Goal: Information Seeking & Learning: Find specific fact

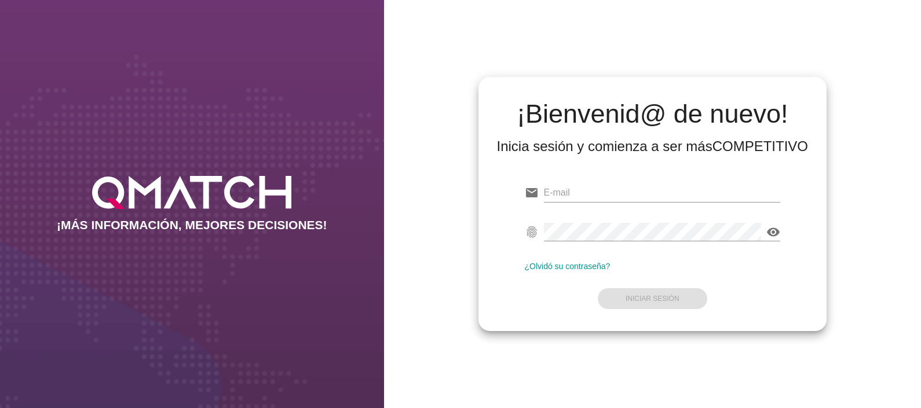
type input "[EMAIL_ADDRESS][DOMAIN_NAME]"
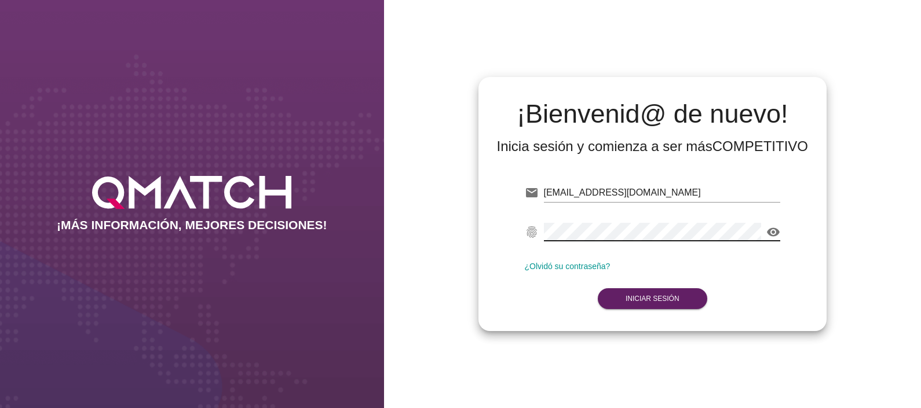
click at [826, 225] on div "¡Bienvenid@ de nuevo! Inicia sesión y comienza a ser más COMPETITIVO email [EMA…" at bounding box center [652, 204] width 537 height 408
click at [651, 298] on strong "Iniciar Sesión" at bounding box center [652, 299] width 54 height 8
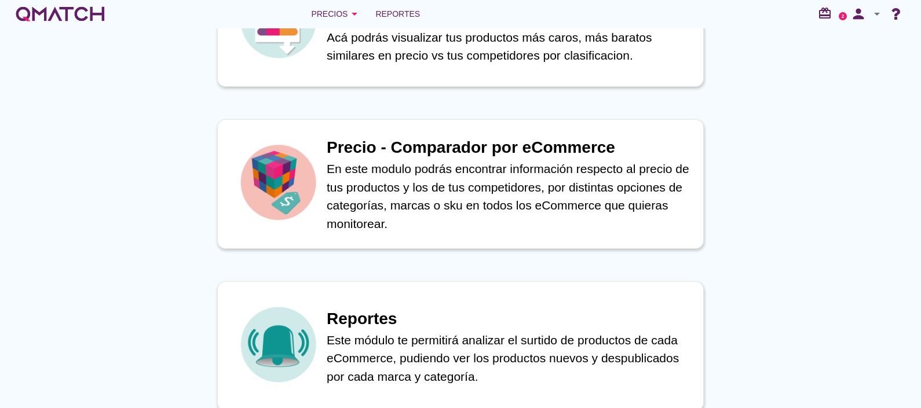
scroll to position [507, 0]
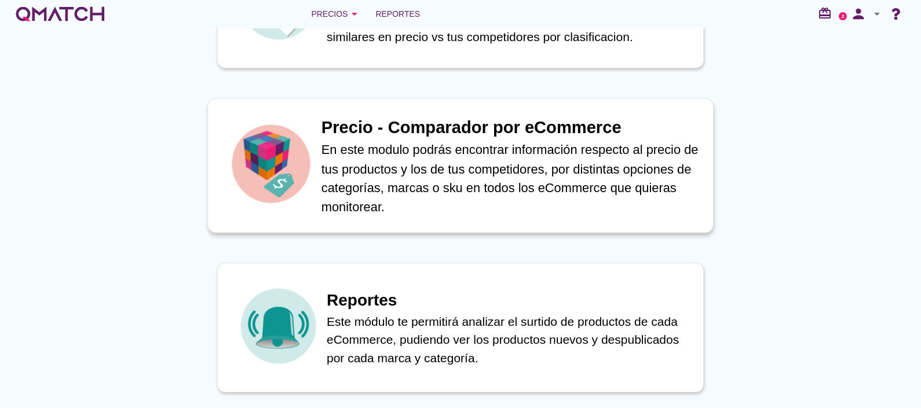
click at [385, 176] on p "En este modulo podrás encontrar información respecto al precio de tus productos…" at bounding box center [510, 178] width 379 height 76
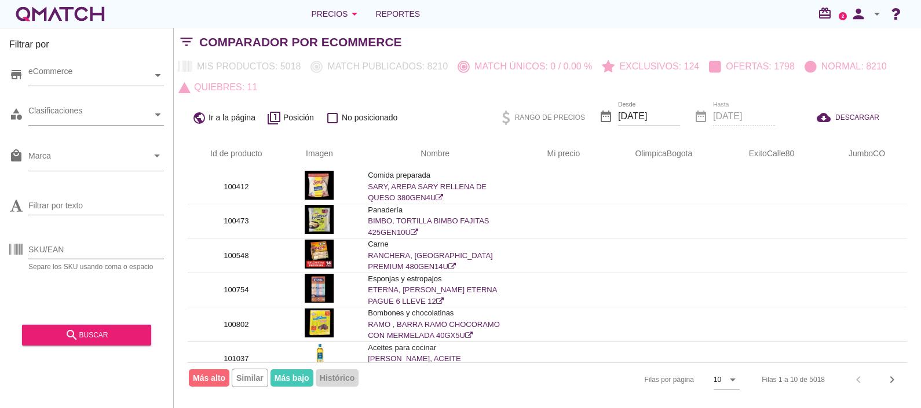
click at [76, 242] on input "SKU/EAN" at bounding box center [96, 249] width 136 height 19
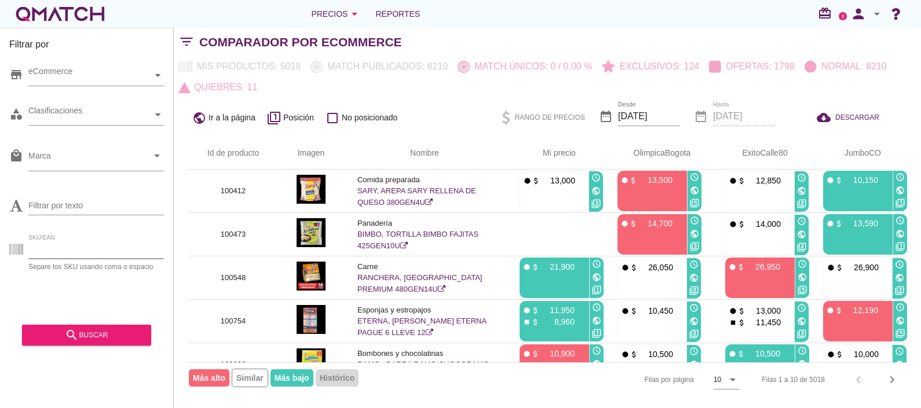
click at [98, 243] on input "SKU/EAN" at bounding box center [96, 249] width 136 height 19
paste input "7702026152826"
type input "7702026152826"
click at [50, 336] on div "search buscar" at bounding box center [86, 335] width 111 height 14
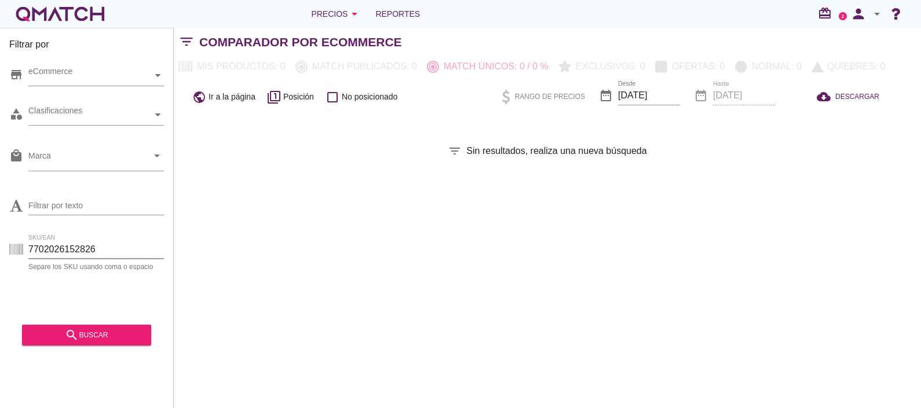
click at [106, 253] on input "7702026152826" at bounding box center [96, 249] width 136 height 19
click at [81, 341] on div "search buscar" at bounding box center [86, 335] width 111 height 14
click at [662, 96] on input "[DATE]" at bounding box center [649, 95] width 62 height 19
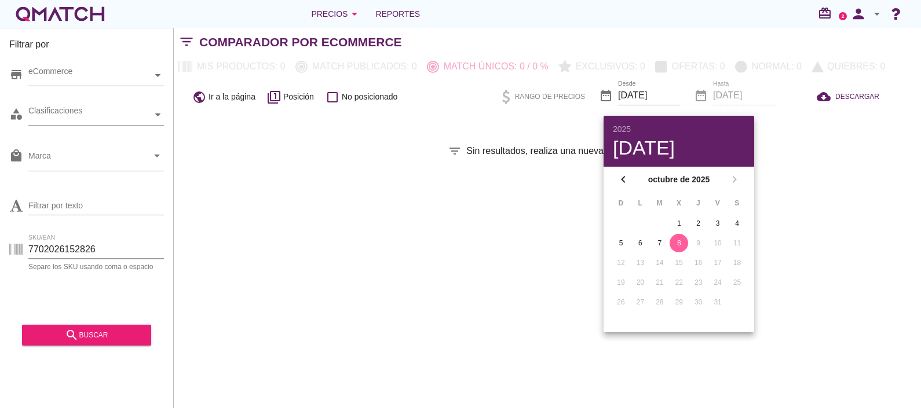
drag, startPoint x: 40, startPoint y: 256, endPoint x: 0, endPoint y: 254, distance: 40.0
click at [0, 254] on html "2025 [DATE] chevron_left [DATE] chevron_right D L M X J V S 1 2 3 4 5 6 7 8 9 1…" at bounding box center [460, 204] width 921 height 408
click at [351, 223] on div "Filtrar por store eCommerce category Clasificaciones local_mall Marca arrow_dro…" at bounding box center [547, 218] width 747 height 381
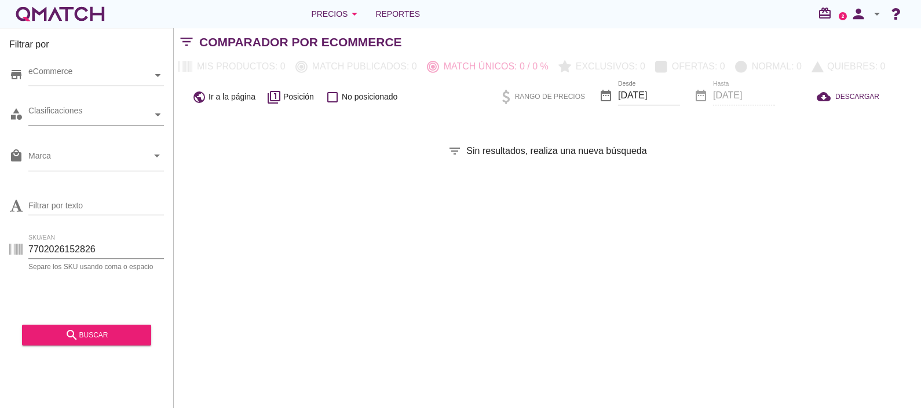
click at [106, 258] on div "SKU/EAN 7702026152826" at bounding box center [96, 249] width 136 height 19
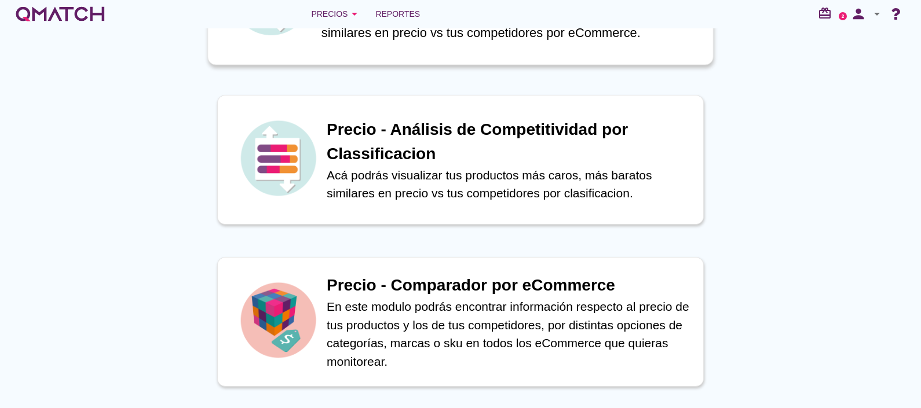
scroll to position [507, 0]
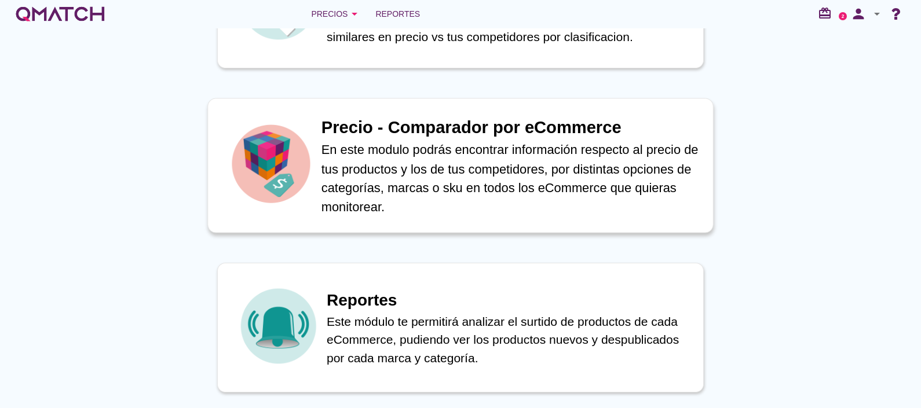
click at [440, 180] on p "En este modulo podrás encontrar información respecto al precio de tus productos…" at bounding box center [510, 178] width 379 height 76
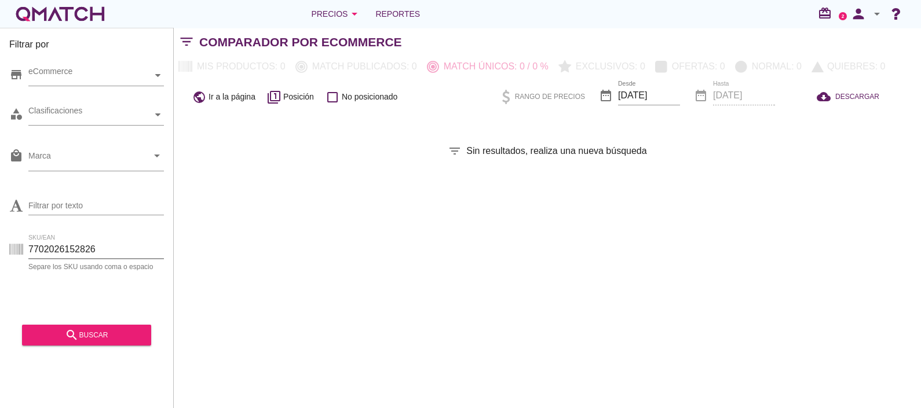
click at [0, 249] on html "5 10 15 20 25 50 Cerrar Rango de precios $ 0 $ 0 0 0 Desde 0 Mínimo $ 0 ~ Hasta…" at bounding box center [460, 204] width 921 height 408
click at [61, 334] on div "search buscar" at bounding box center [86, 335] width 111 height 14
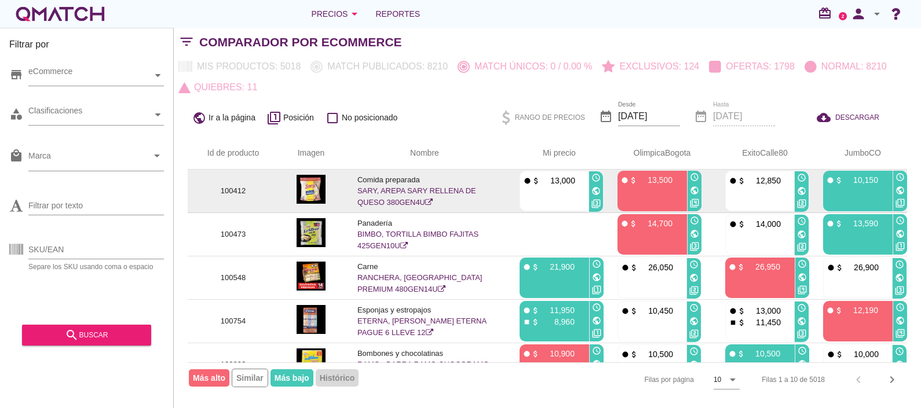
click at [401, 191] on link "SARY, AREPA SARY RELLENA DE QUESO 380GEN4U" at bounding box center [416, 196] width 119 height 20
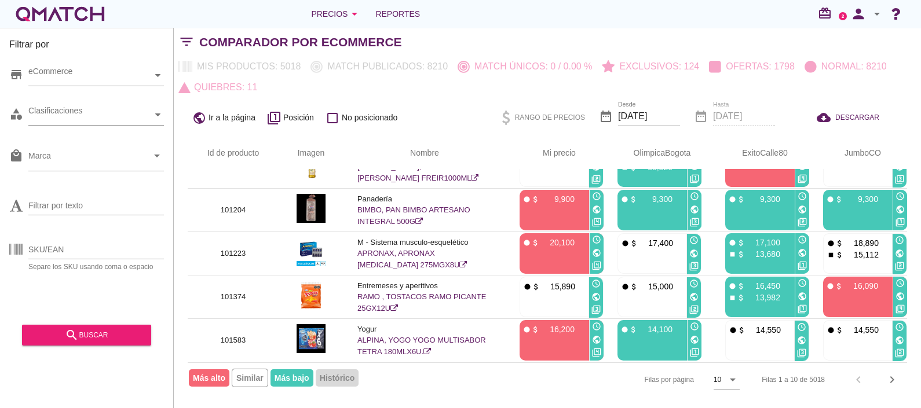
scroll to position [251, 0]
